Goal: Navigation & Orientation: Find specific page/section

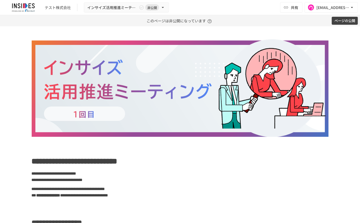
scroll to position [488, 0]
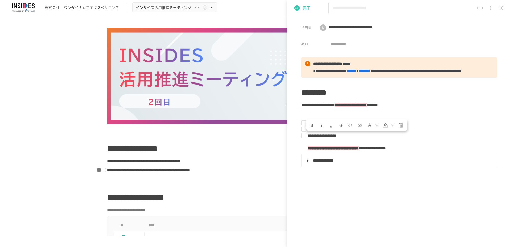
scroll to position [44, 0]
